Goal: Information Seeking & Learning: Check status

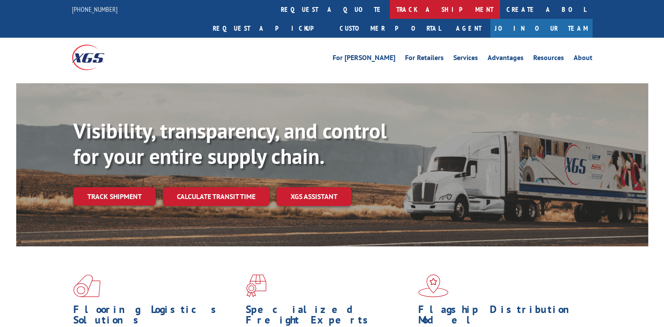
click at [390, 5] on link "track a shipment" at bounding box center [445, 9] width 110 height 19
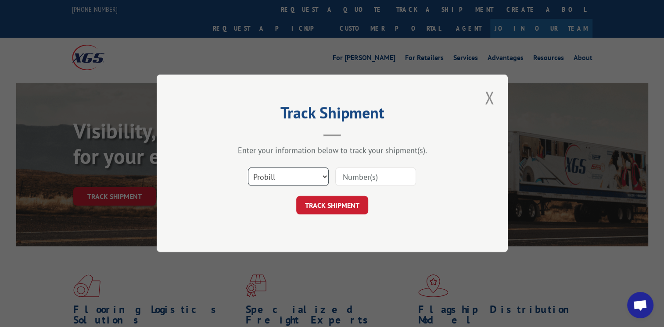
click at [317, 176] on select "Select category... Probill BOL PO" at bounding box center [288, 177] width 81 height 18
click at [248, 168] on select "Select category... Probill BOL PO" at bounding box center [288, 177] width 81 height 18
click at [299, 175] on select "Select category... Probill BOL PO" at bounding box center [288, 177] width 81 height 18
select select "bol"
click at [248, 168] on select "Select category... Probill BOL PO" at bounding box center [288, 177] width 81 height 18
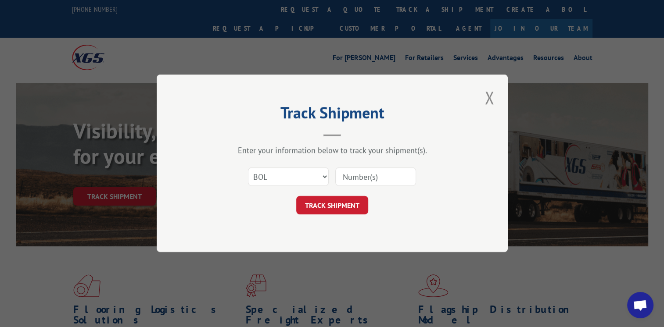
click at [358, 181] on input at bounding box center [375, 177] width 81 height 18
type input "002421577"
click button "TRACK SHIPMENT" at bounding box center [332, 206] width 72 height 18
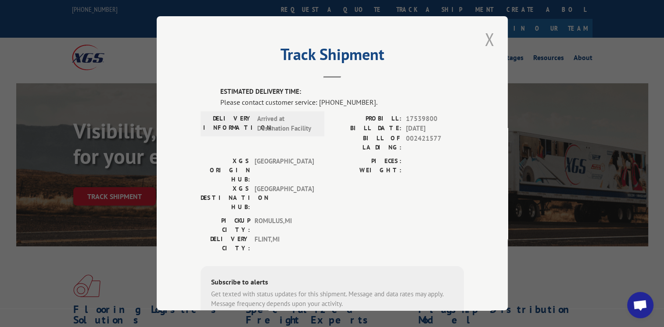
click at [482, 41] on button "Close modal" at bounding box center [489, 39] width 15 height 24
